Goal: Task Accomplishment & Management: Use online tool/utility

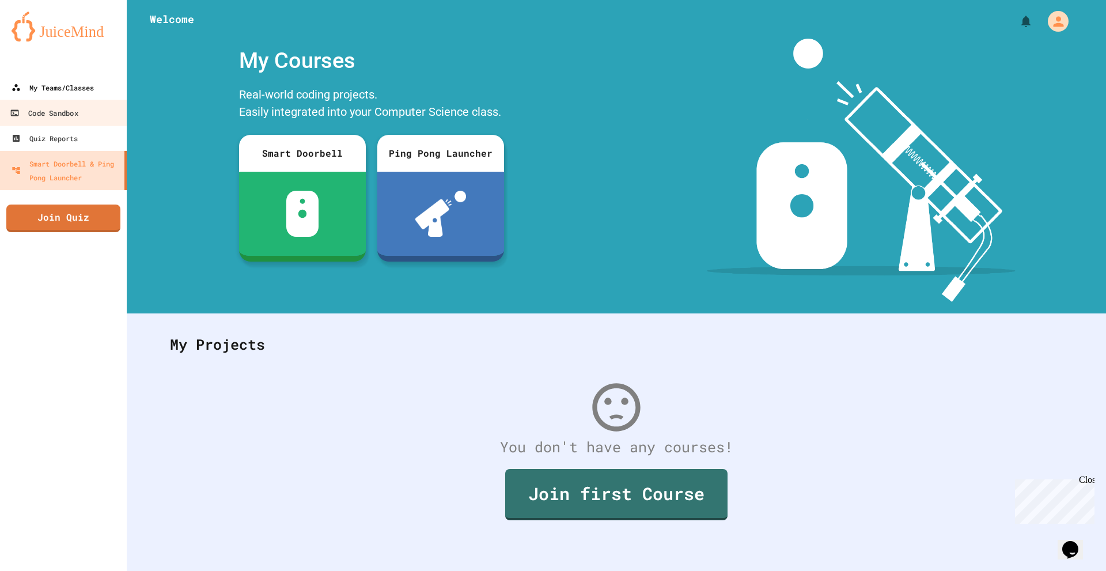
click at [61, 91] on div "My Teams/Classes" at bounding box center [53, 88] width 82 height 14
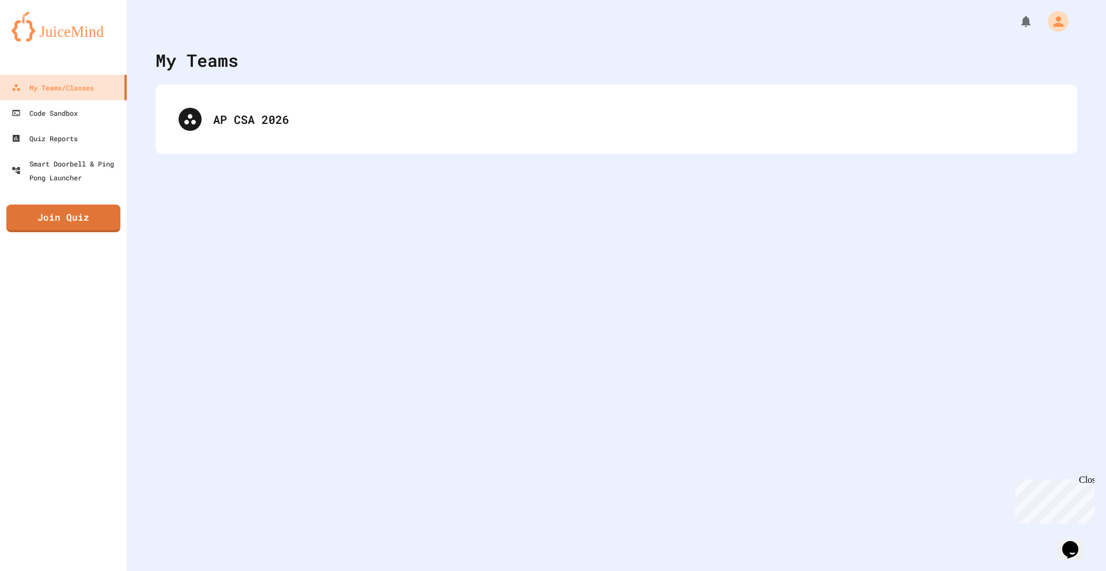
drag, startPoint x: 227, startPoint y: 101, endPoint x: 214, endPoint y: 105, distance: 13.9
click at [227, 102] on div "AP CSA 2026" at bounding box center [616, 119] width 899 height 46
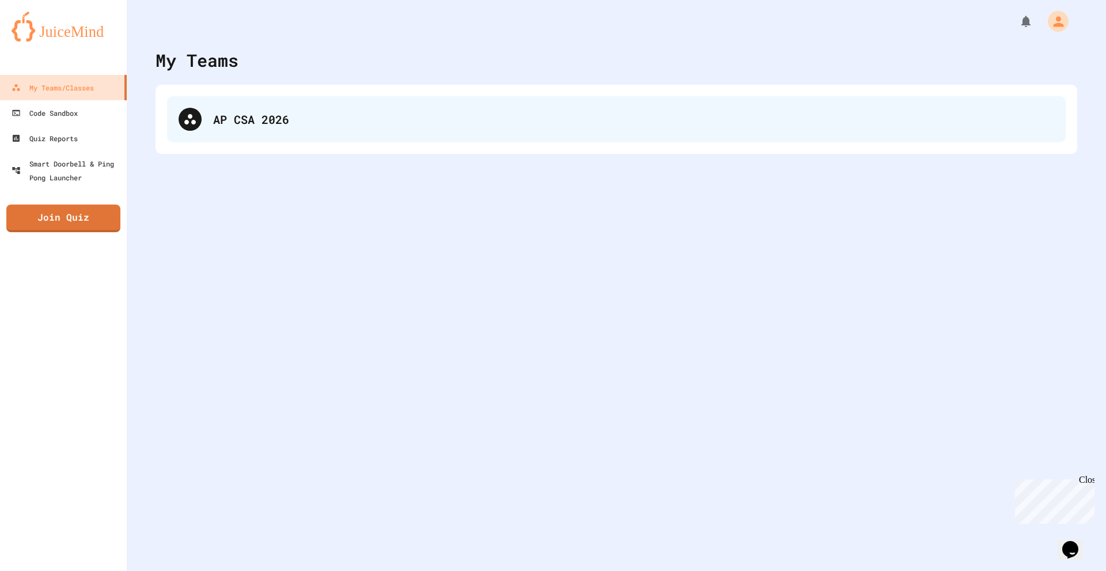
click at [253, 122] on div "AP CSA 2026" at bounding box center [633, 119] width 841 height 17
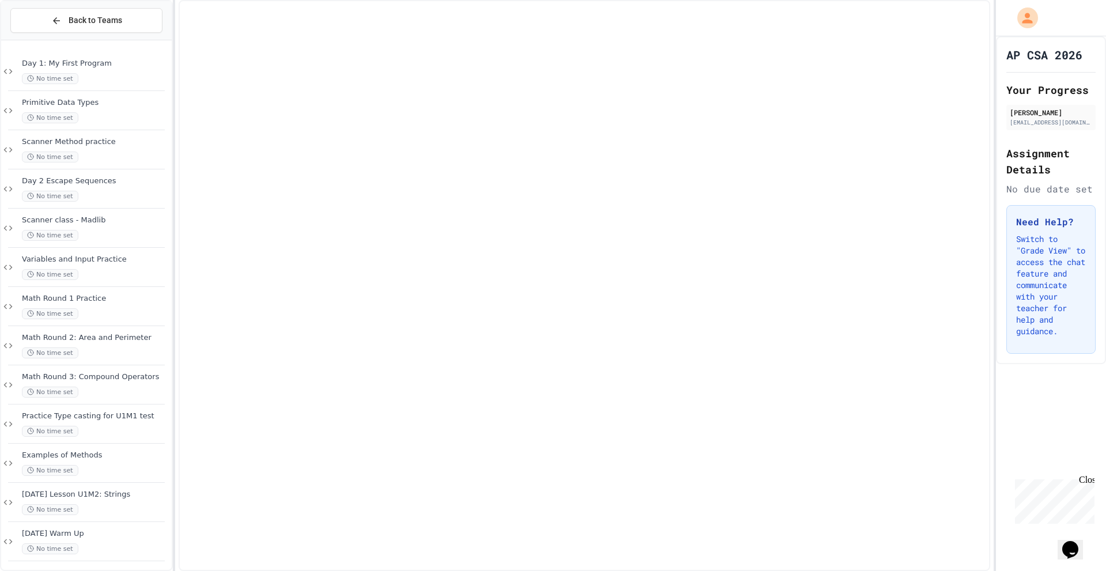
scroll to position [160, 0]
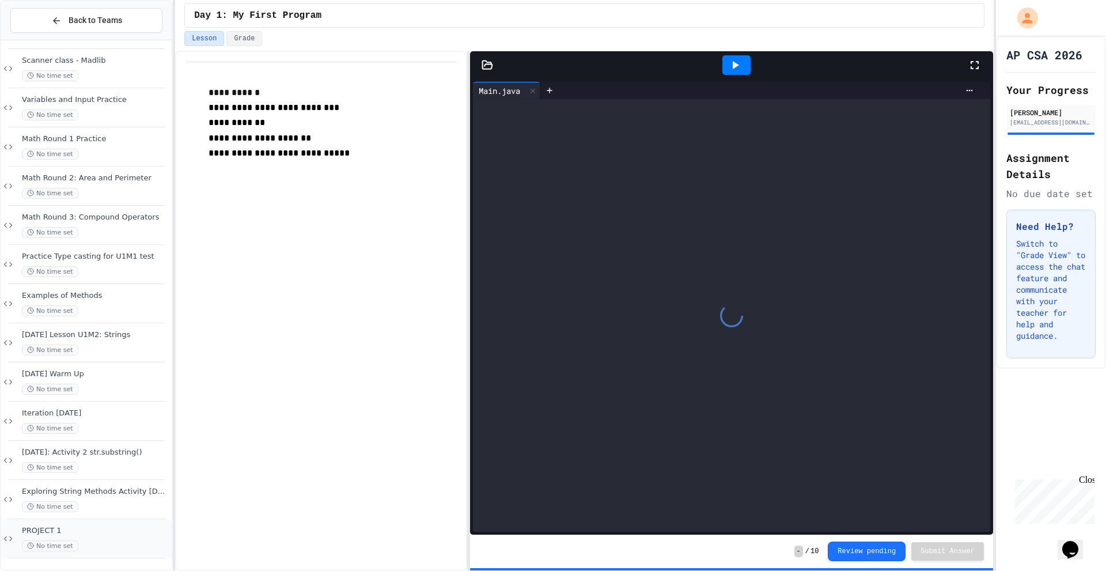
click at [110, 546] on div "No time set" at bounding box center [95, 545] width 147 height 11
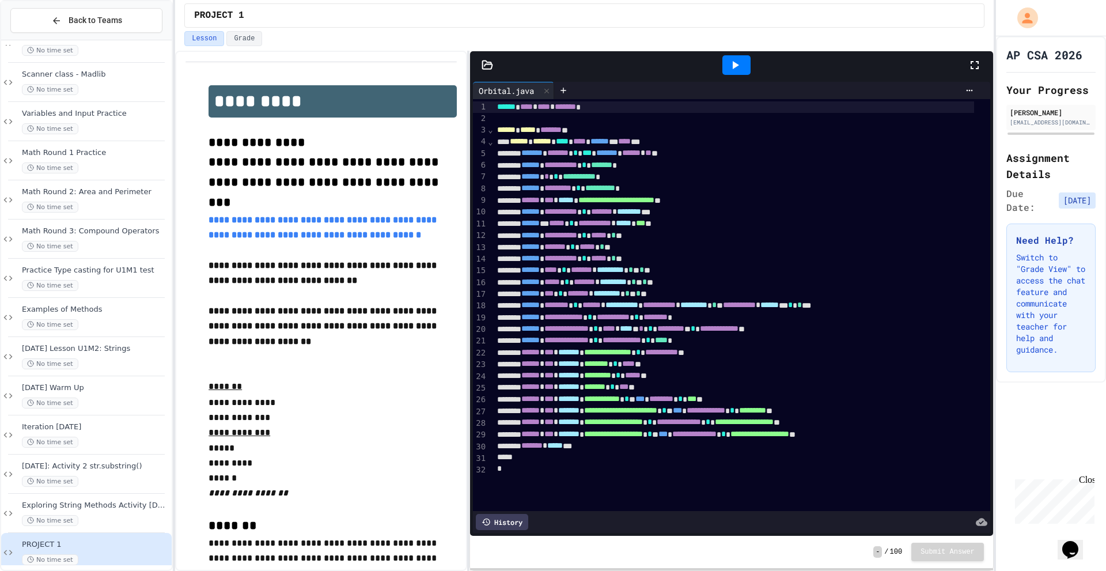
click at [729, 64] on icon at bounding box center [735, 65] width 14 height 14
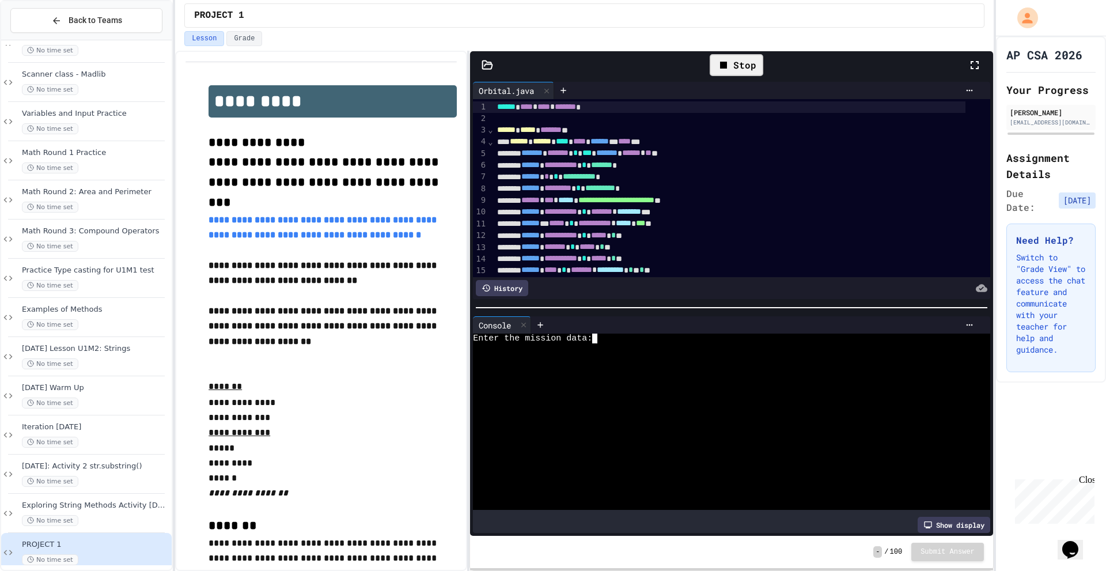
click at [852, 383] on div at bounding box center [722, 388] width 498 height 10
type textarea "**********"
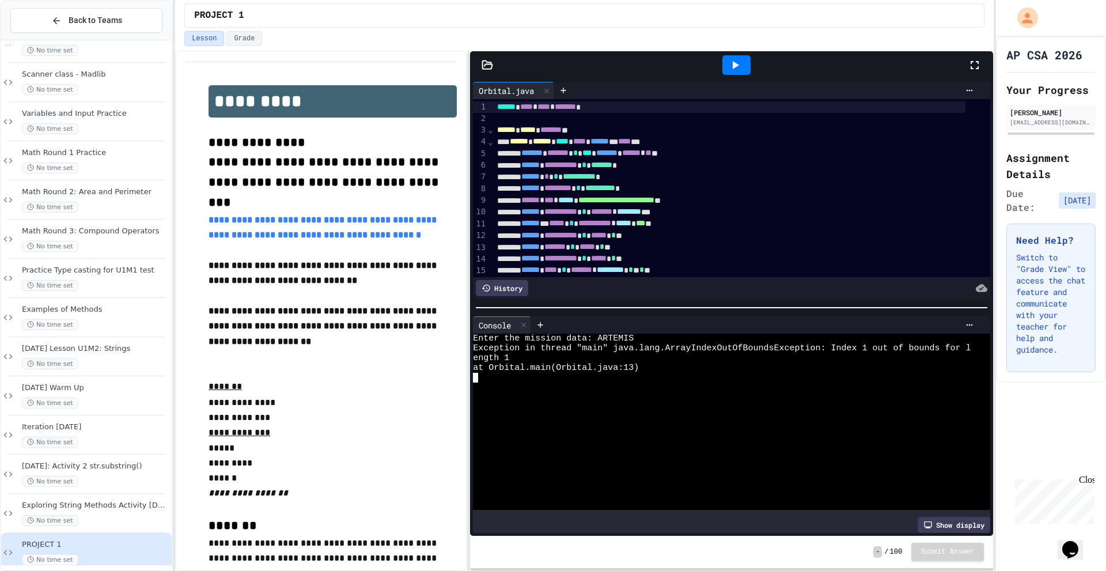
click at [727, 72] on div at bounding box center [736, 65] width 28 height 20
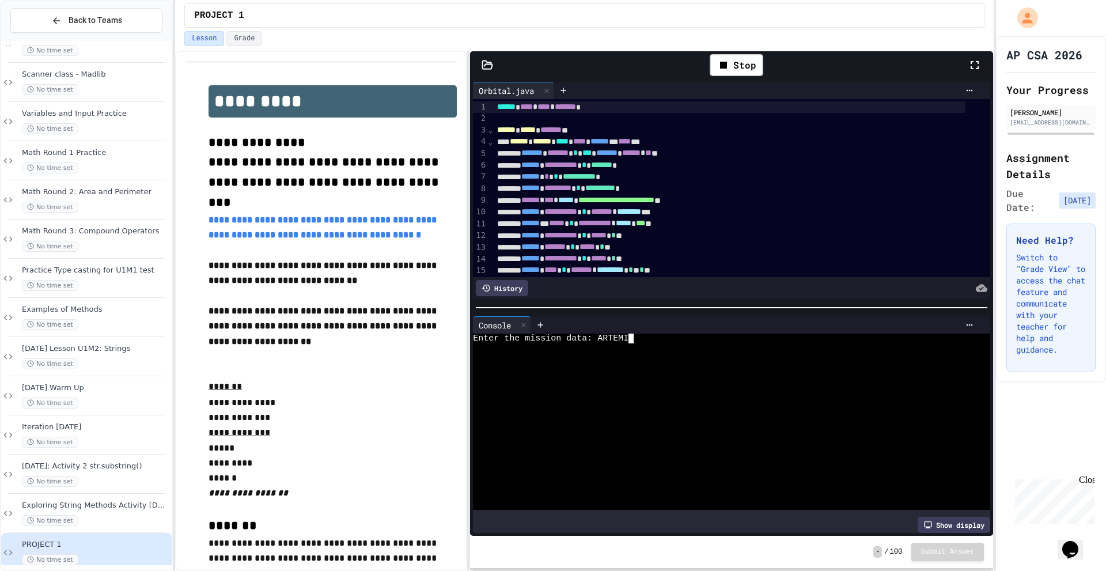
scroll to position [0, 31]
type textarea "*******"
type textarea "*"
